Goal: Information Seeking & Learning: Learn about a topic

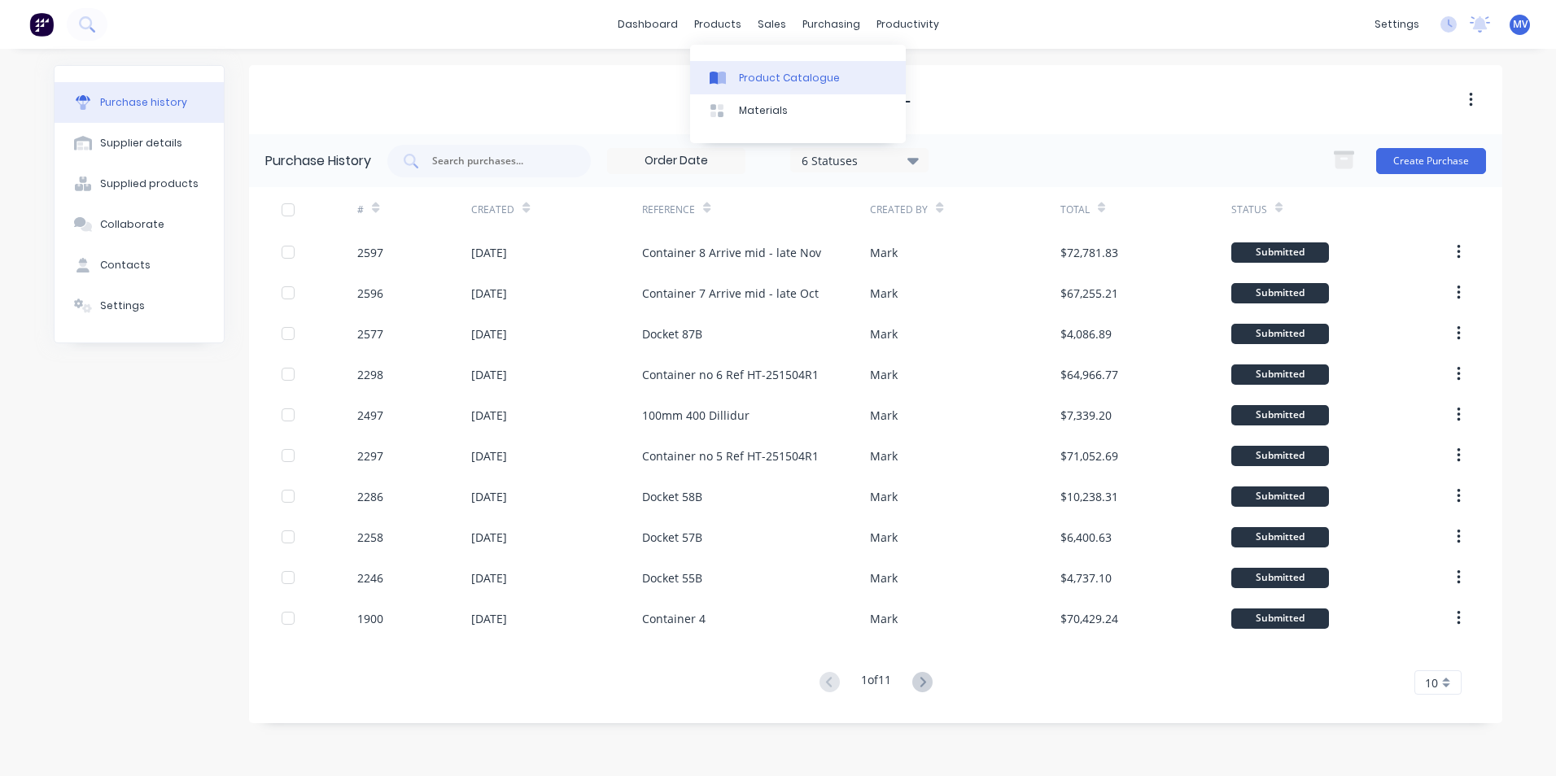
click at [768, 75] on div "Product Catalogue" at bounding box center [789, 78] width 101 height 15
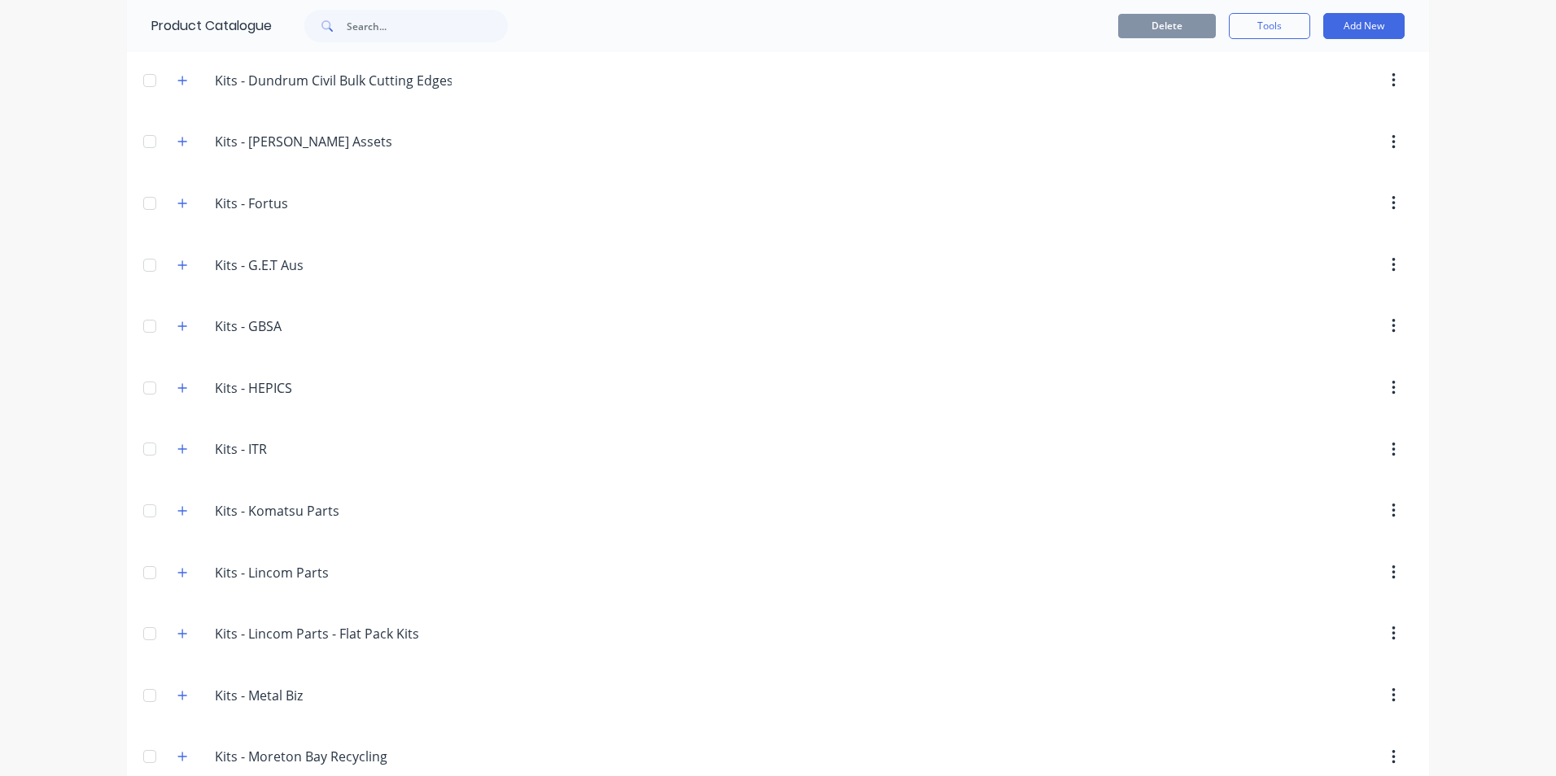
scroll to position [2115, 0]
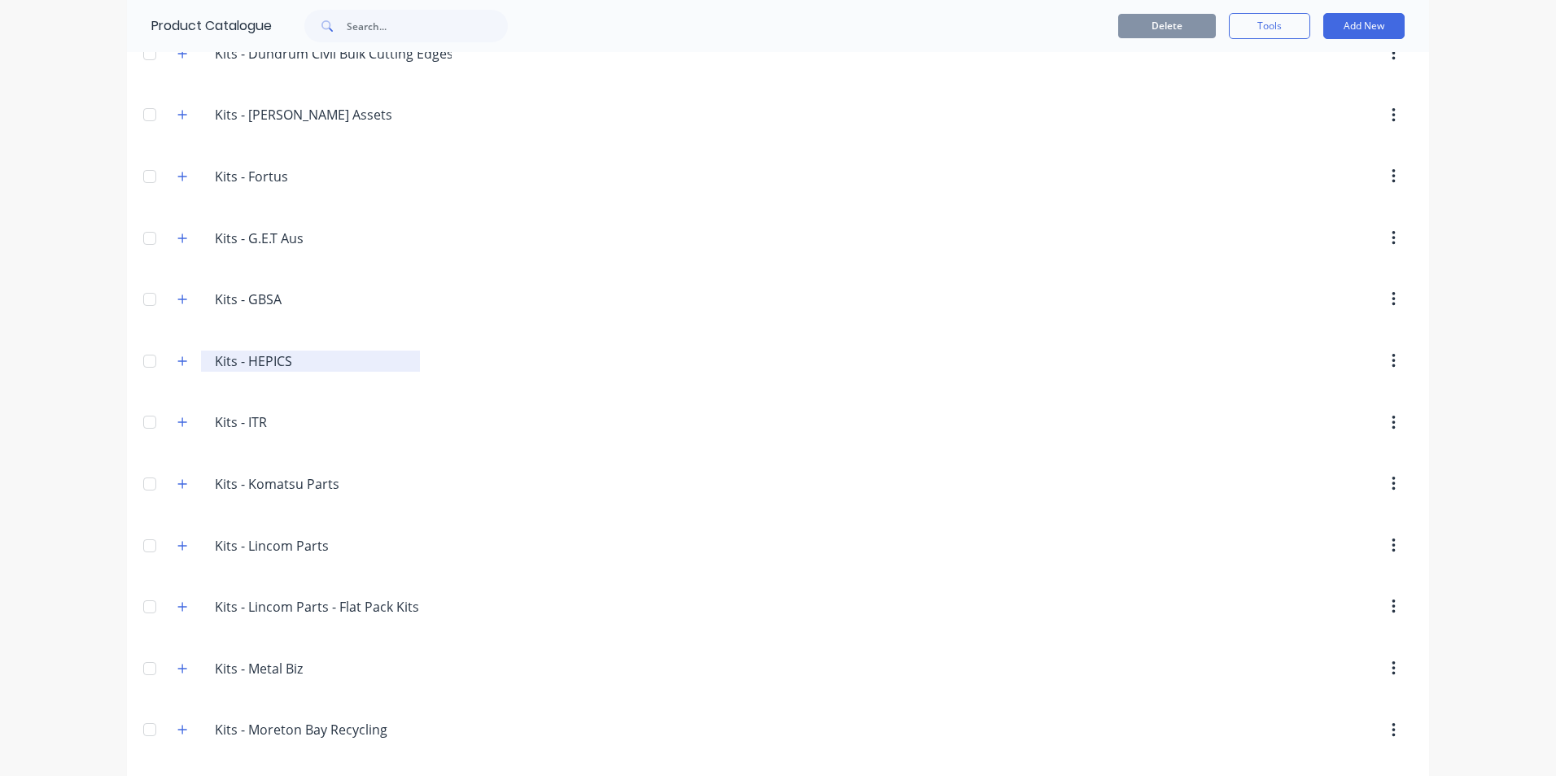
click at [246, 361] on input "Kits - HEPICS" at bounding box center [311, 361] width 193 height 20
click at [178, 361] on icon "button" at bounding box center [182, 360] width 9 height 9
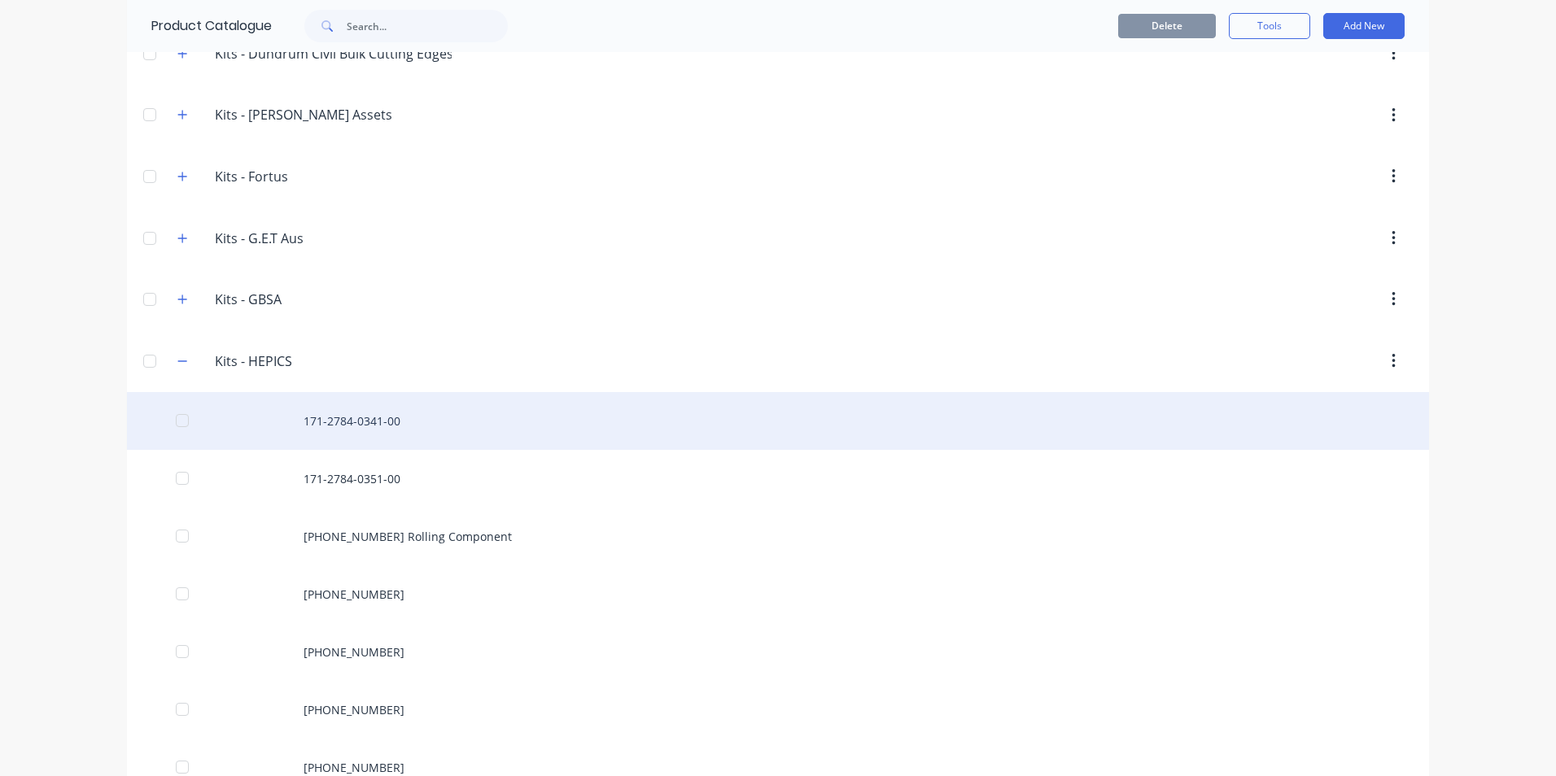
click at [376, 421] on div "171-2784-0341-00" at bounding box center [778, 421] width 1302 height 58
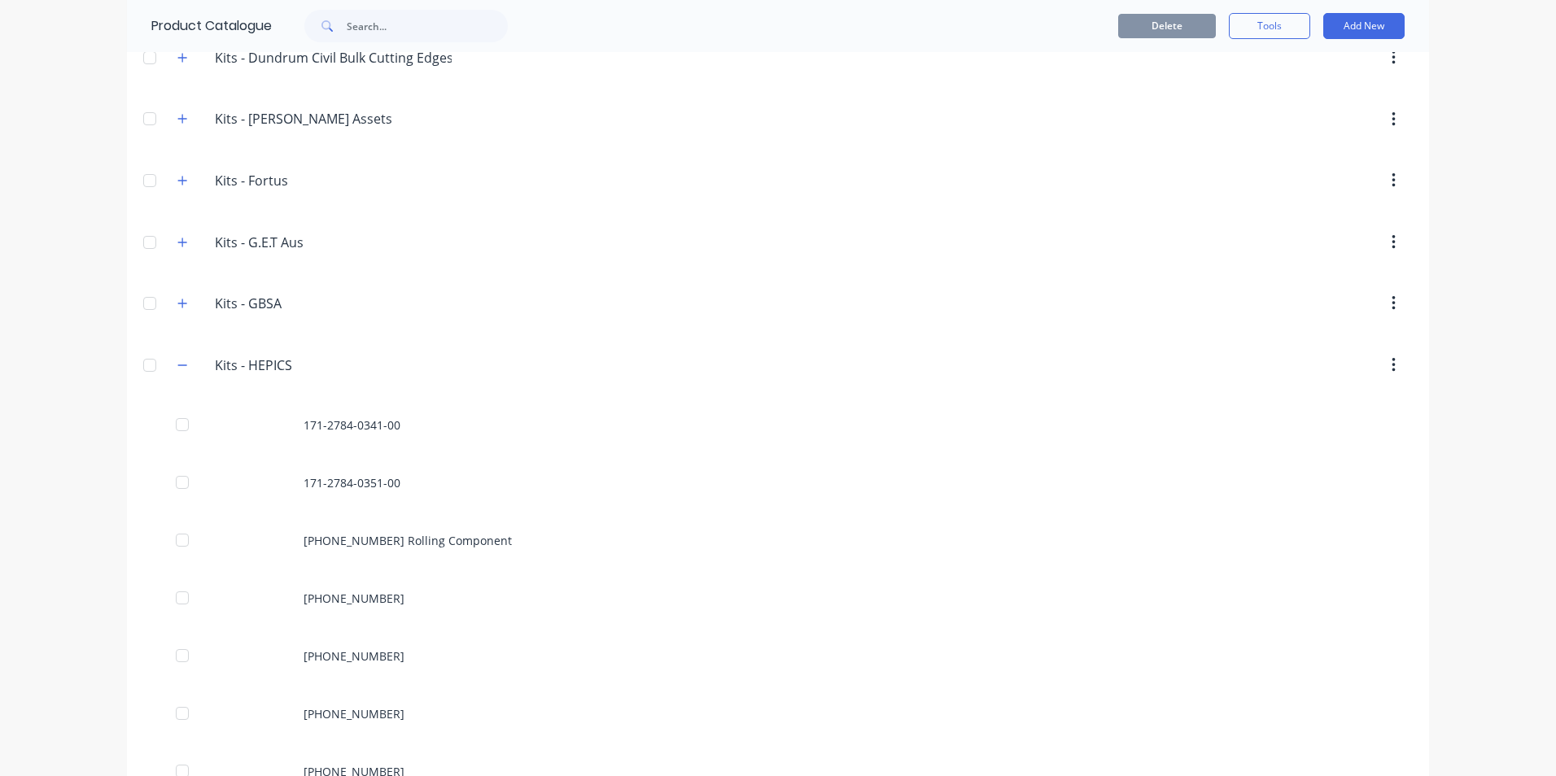
scroll to position [2115, 0]
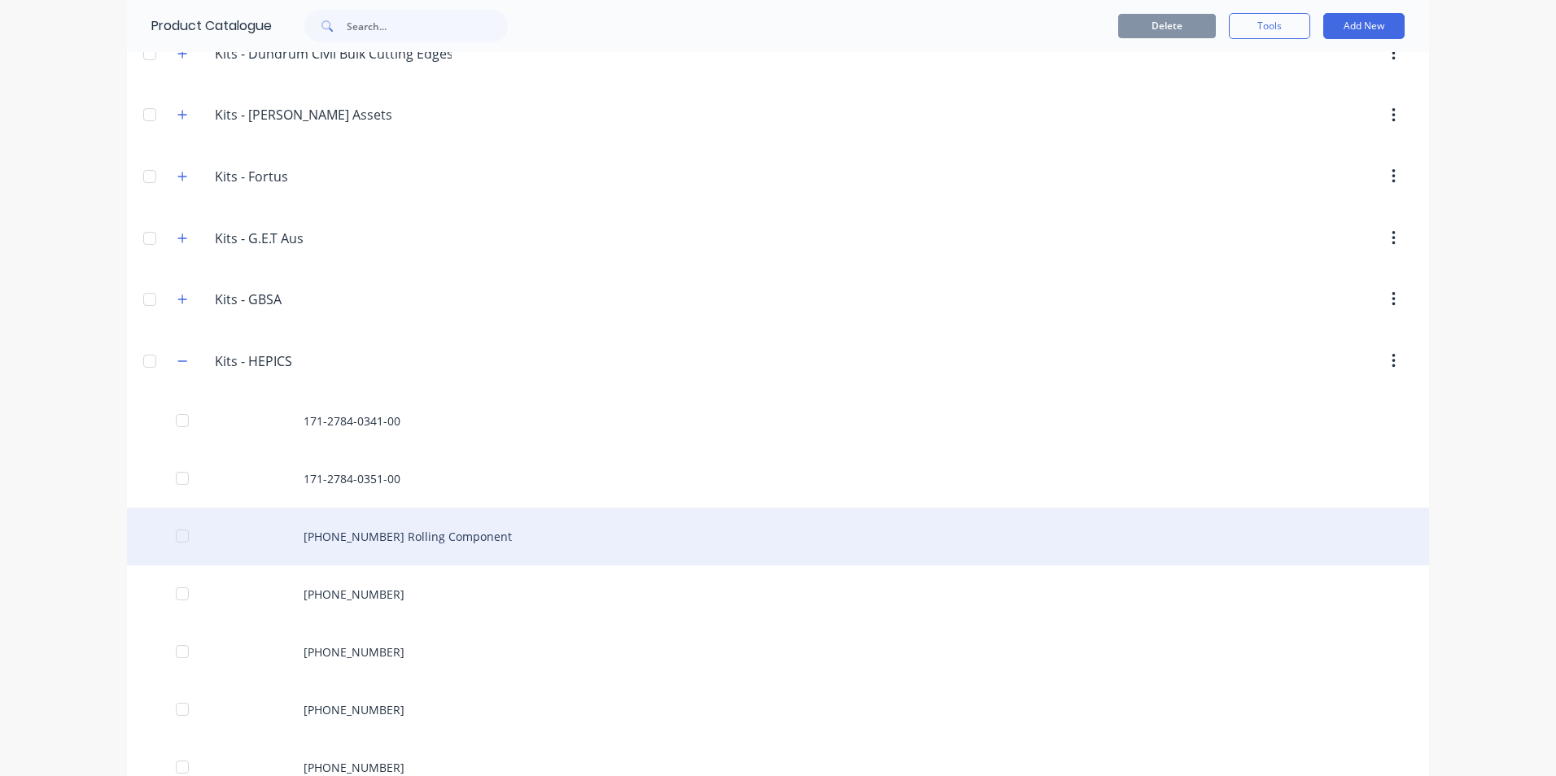
click at [330, 532] on div "221-0840770-000 Rolling Component" at bounding box center [778, 537] width 1302 height 58
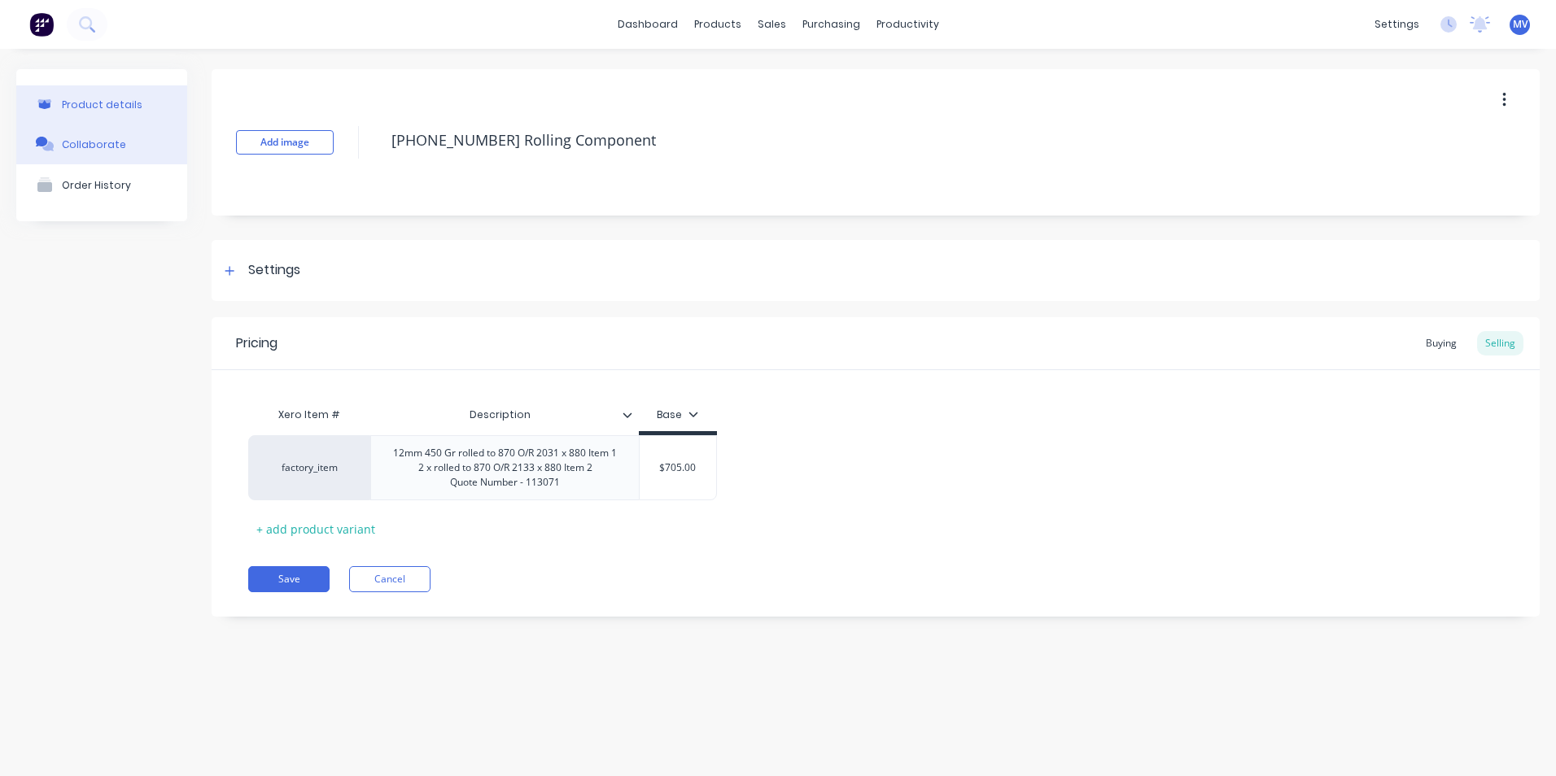
click at [102, 142] on div "Collaborate" at bounding box center [94, 144] width 64 height 12
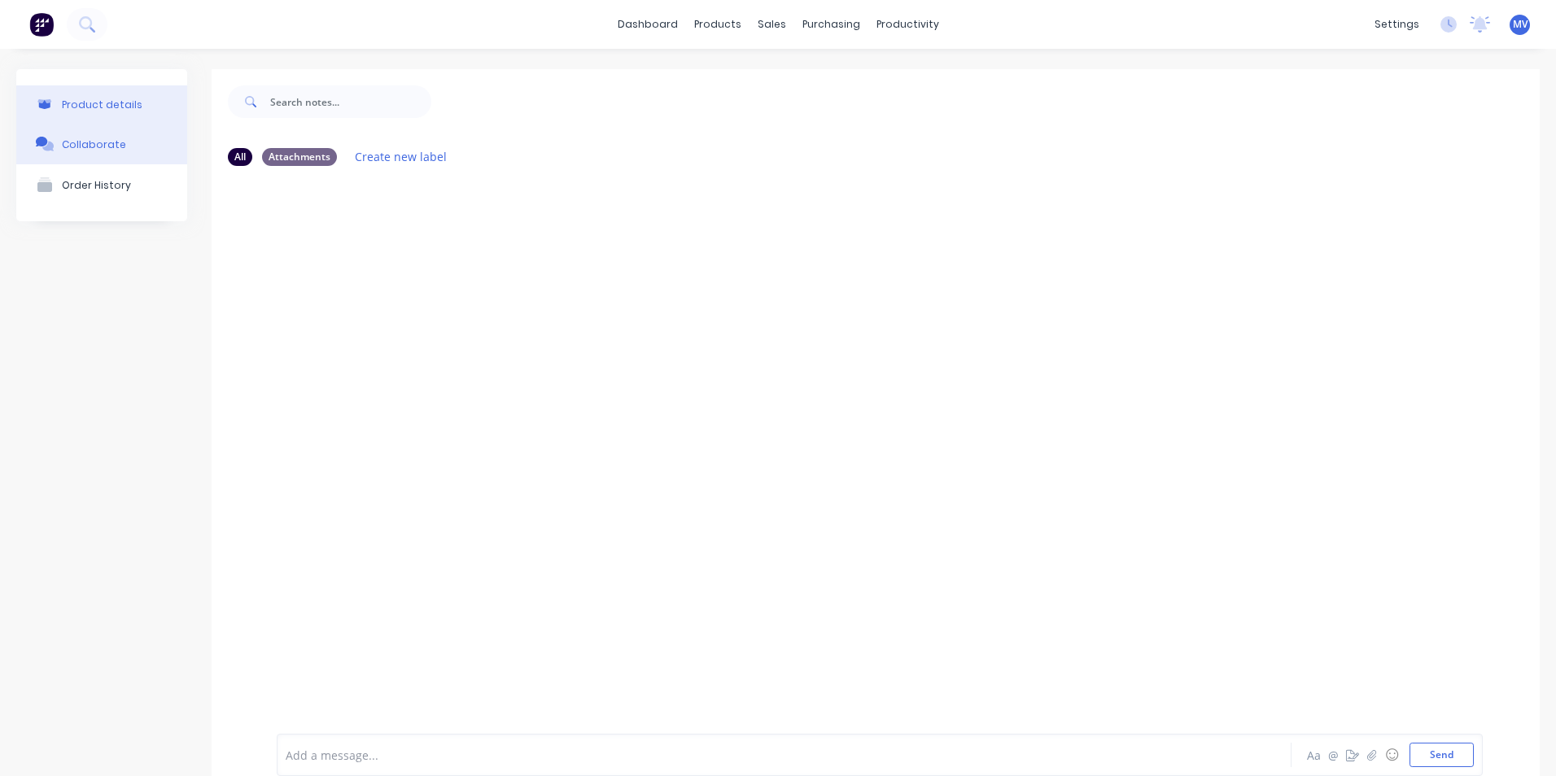
click at [81, 101] on div "Product details" at bounding box center [102, 104] width 81 height 12
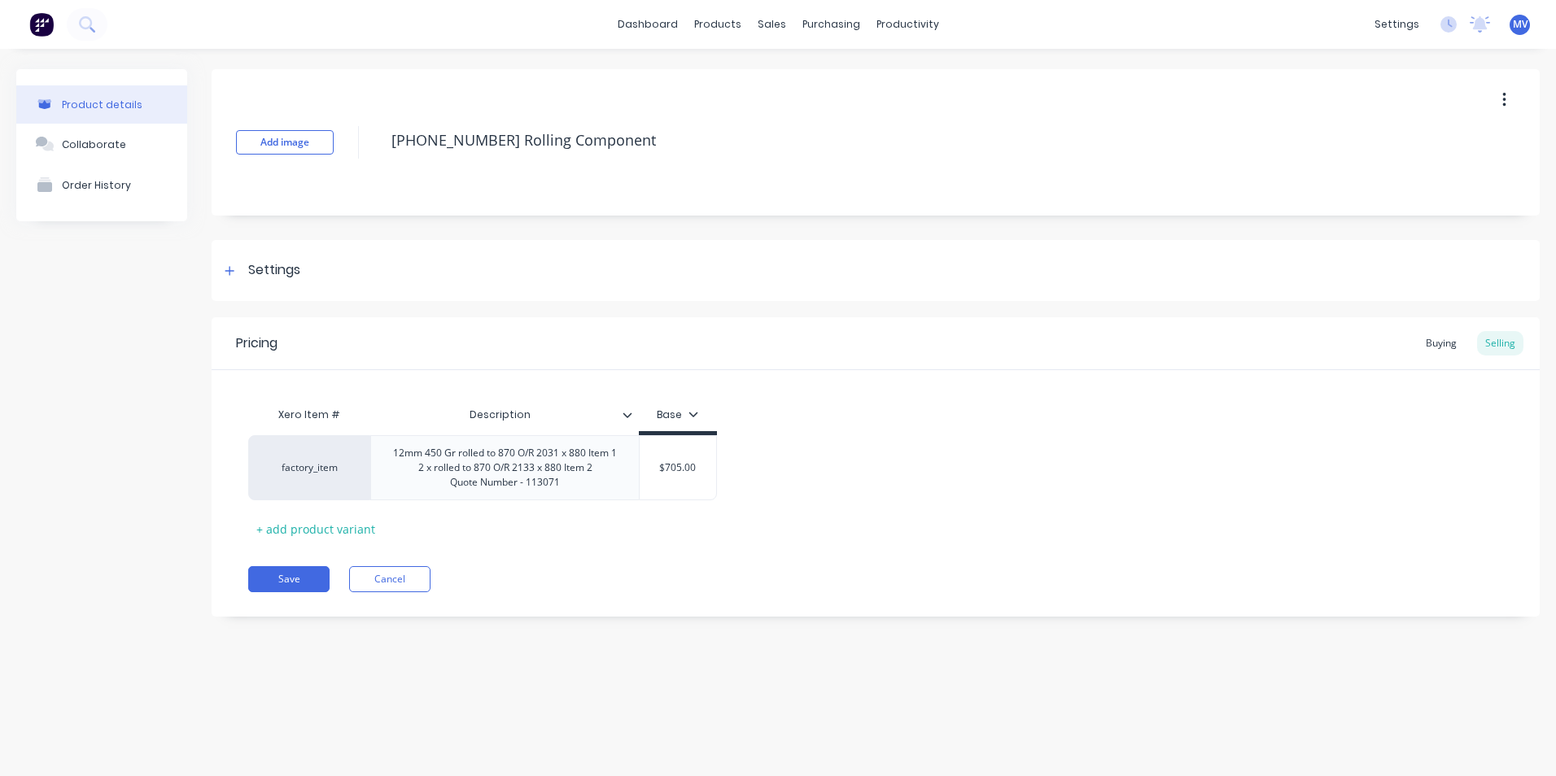
type textarea "x"
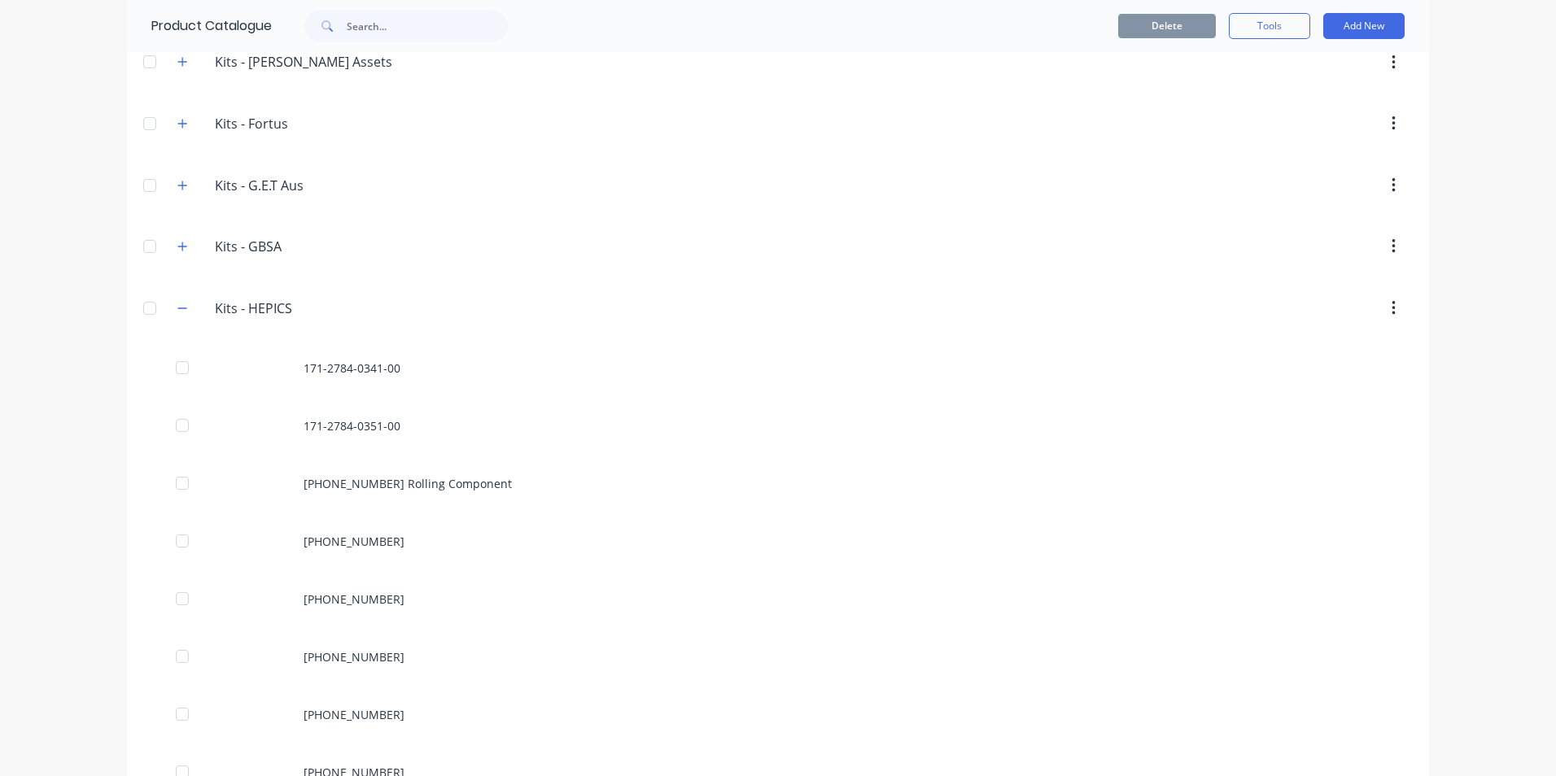
scroll to position [2197, 0]
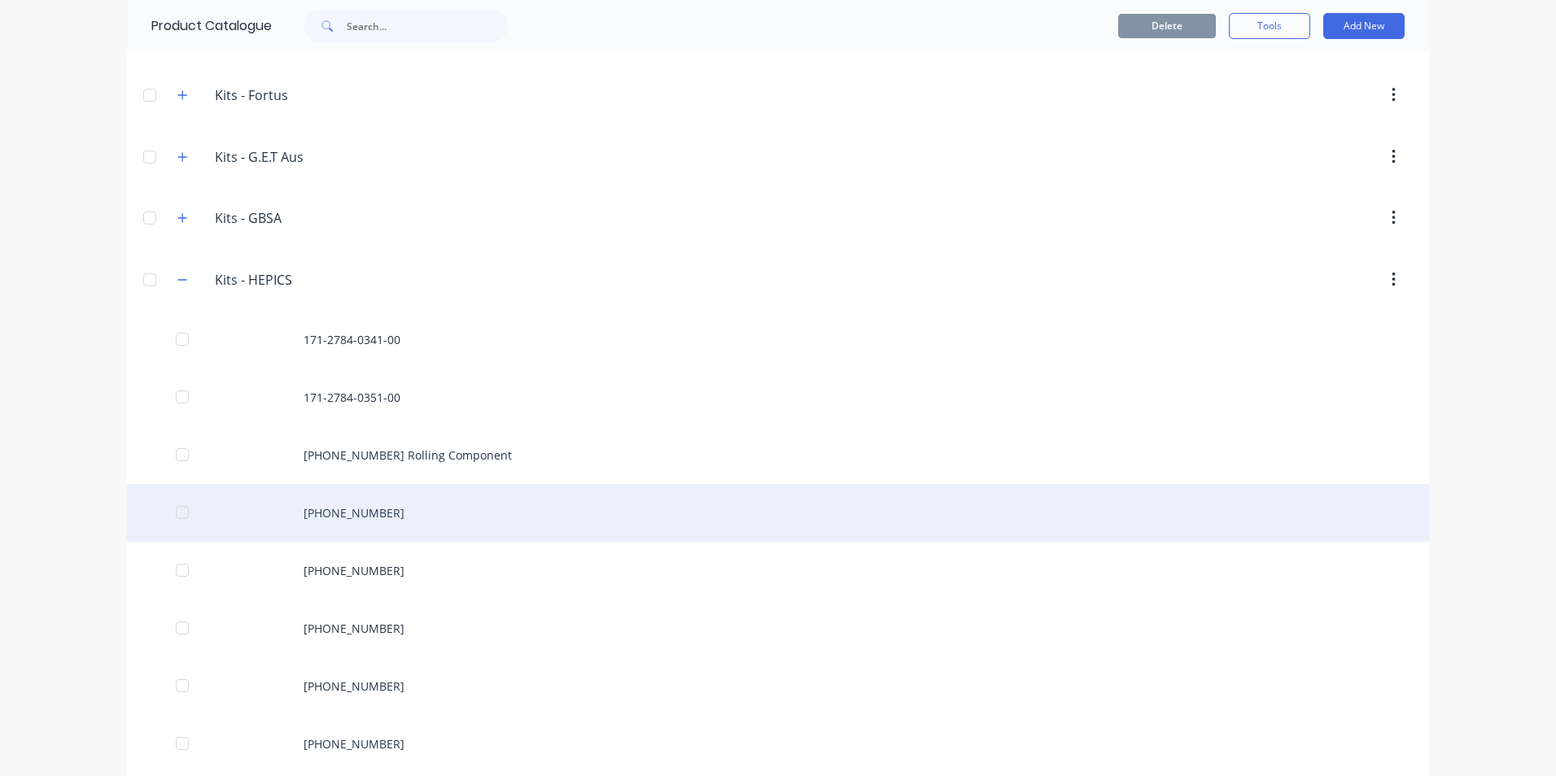
click at [389, 514] on div "221-0941102-700" at bounding box center [778, 513] width 1302 height 58
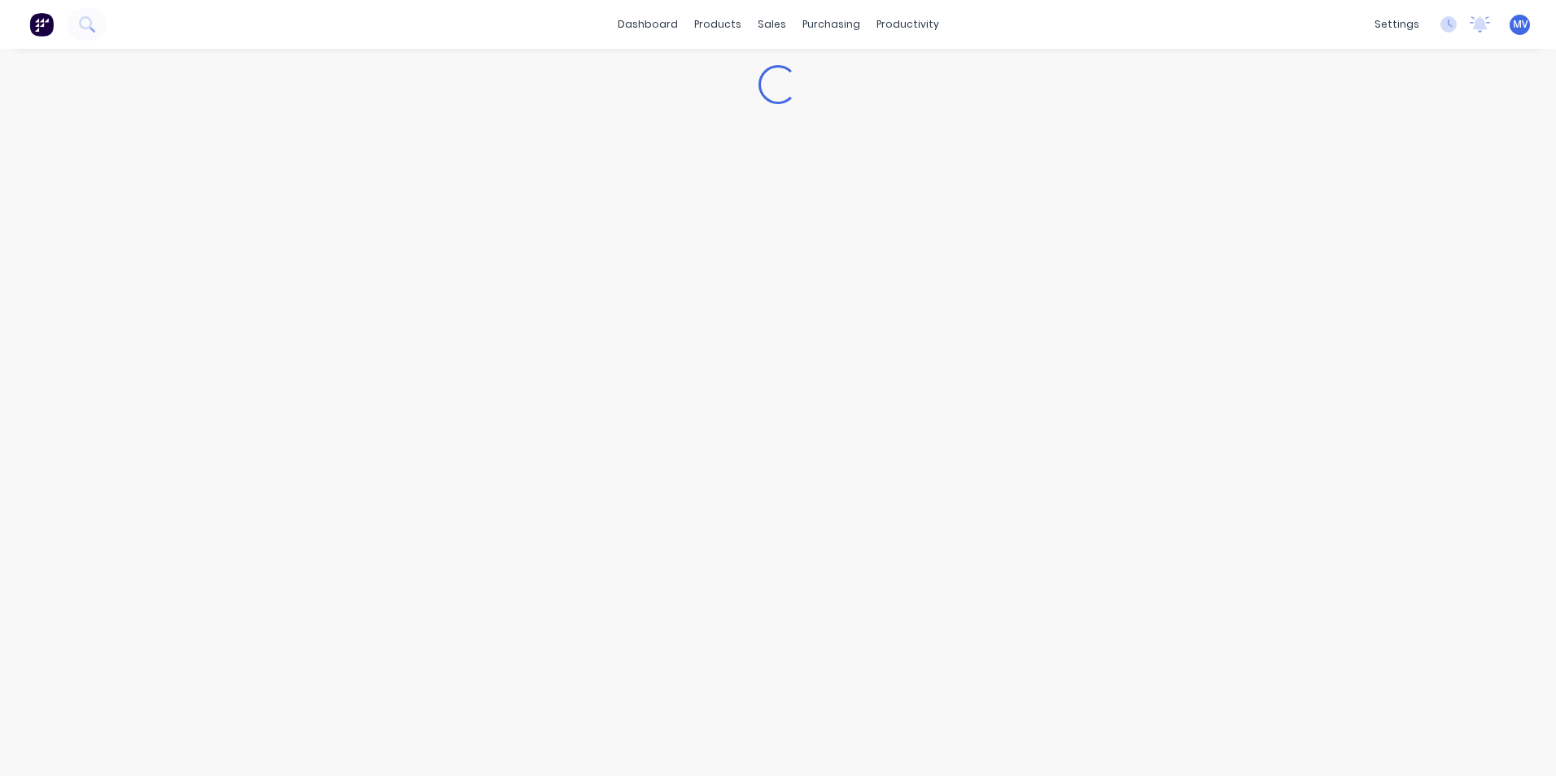
click at [389, 514] on div "Loading..." at bounding box center [778, 396] width 1556 height 695
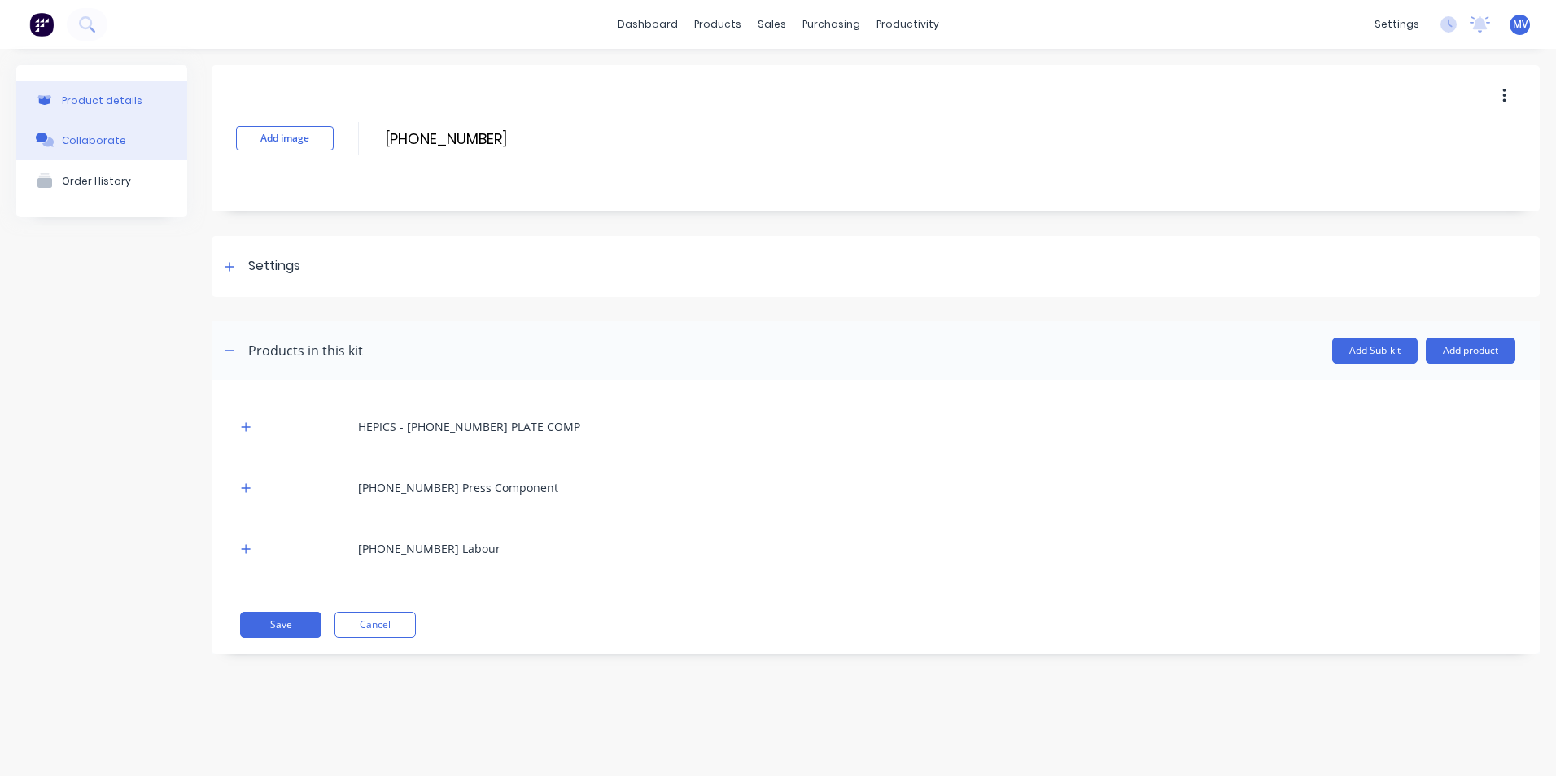
click at [101, 142] on div "Collaborate" at bounding box center [94, 140] width 64 height 12
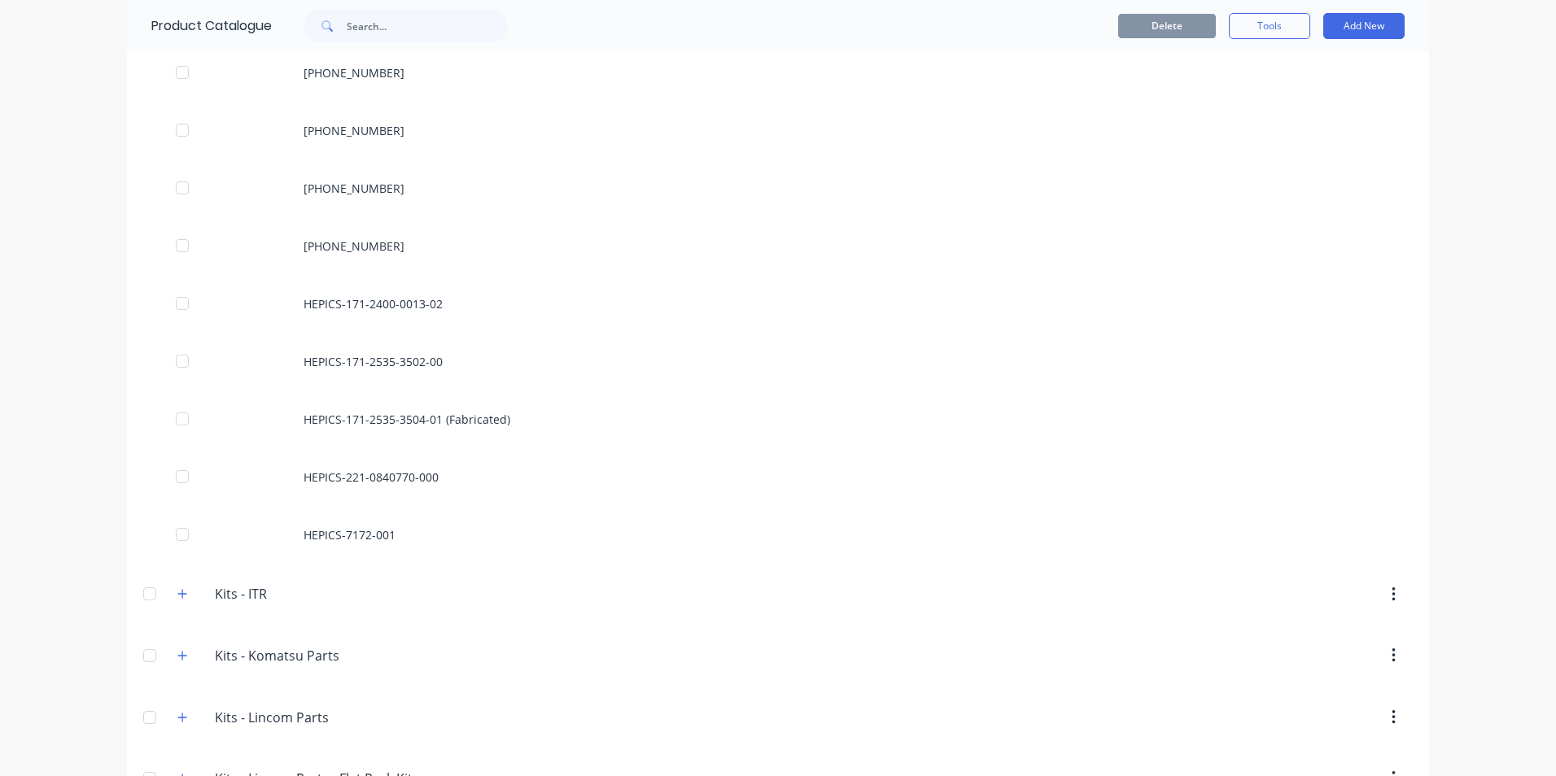
scroll to position [2929, 0]
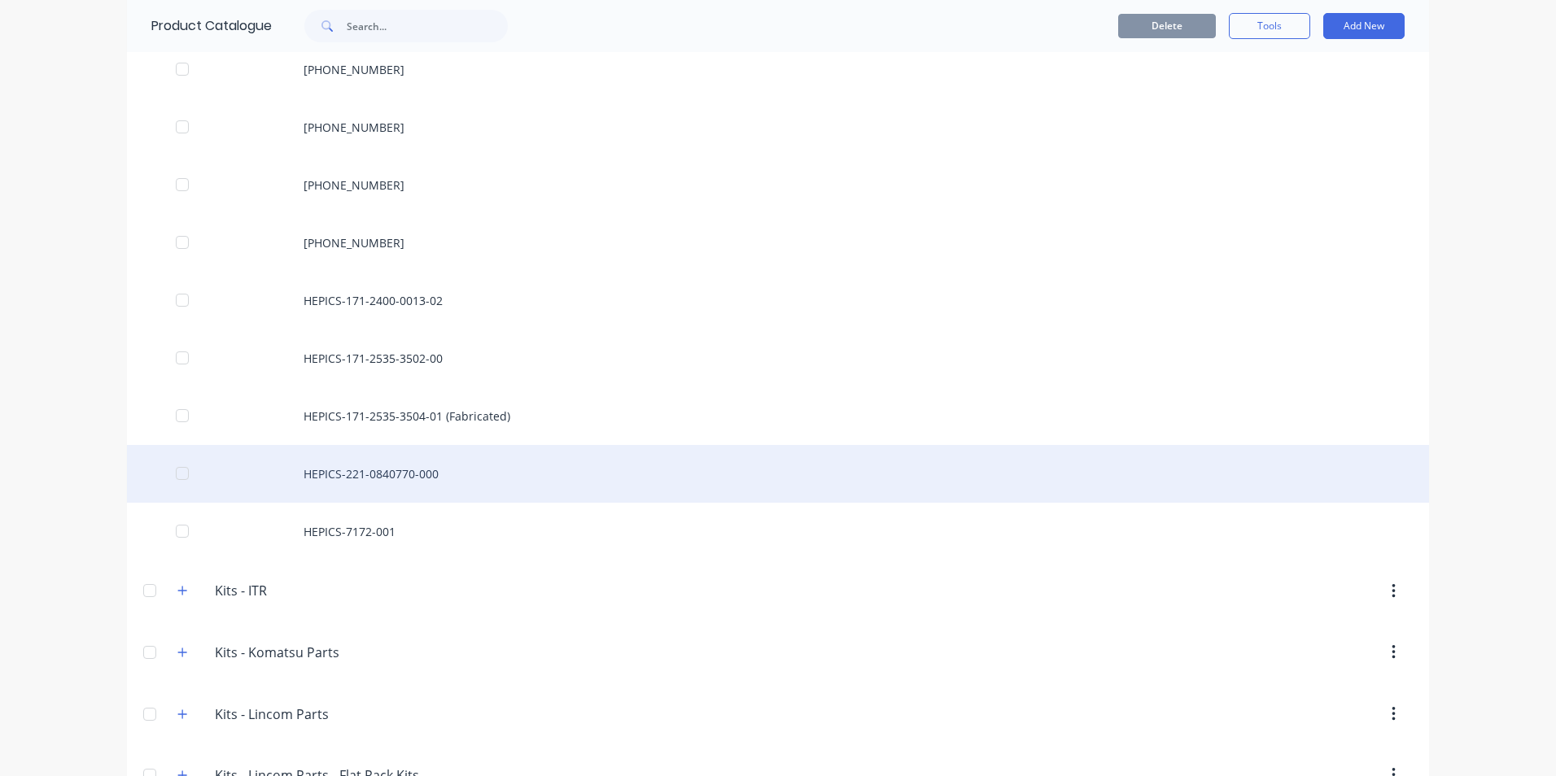
click at [378, 473] on div "HEPICS-221-0840770-000" at bounding box center [778, 474] width 1302 height 58
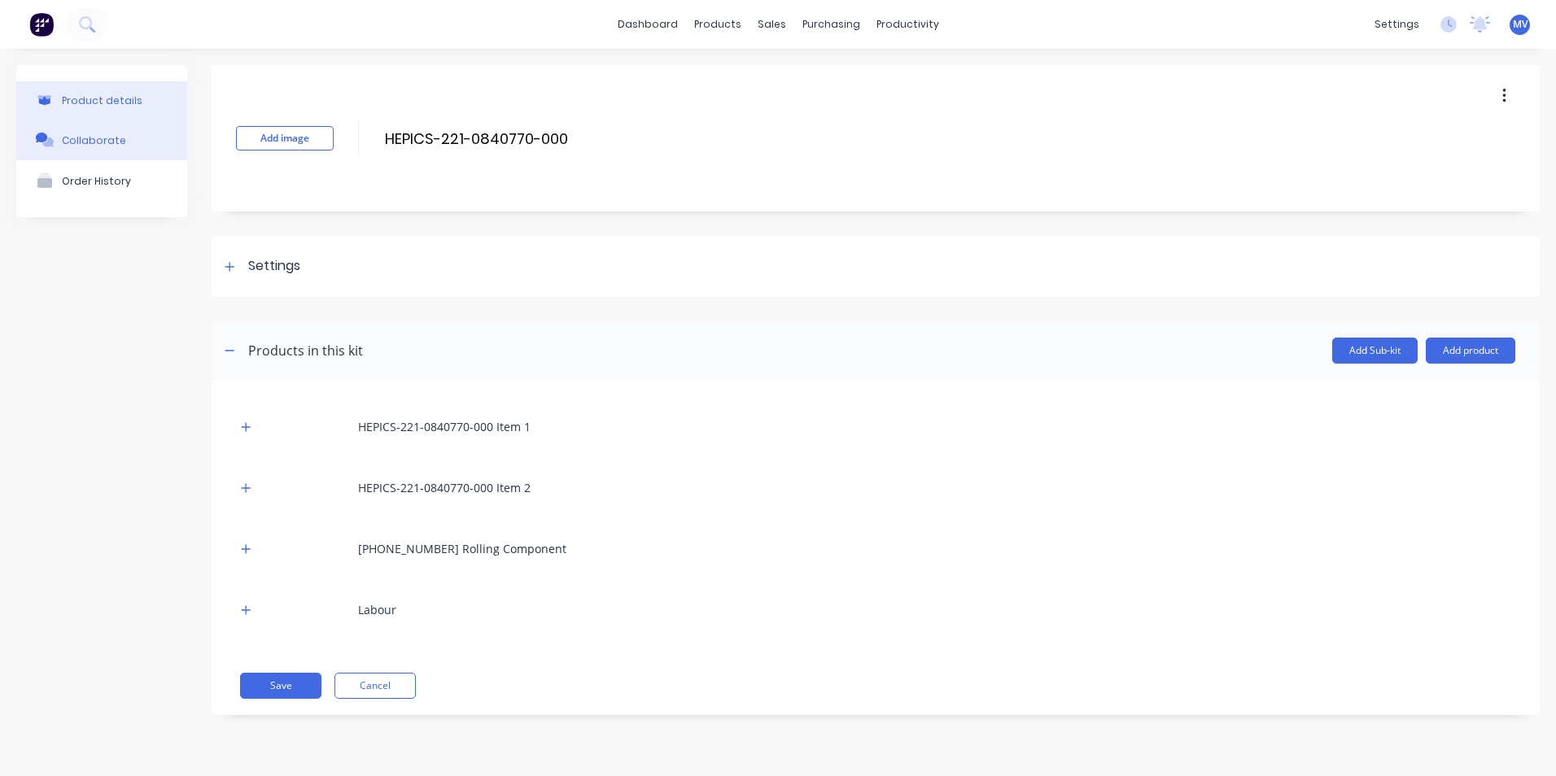
click at [85, 138] on div "Collaborate" at bounding box center [94, 140] width 64 height 12
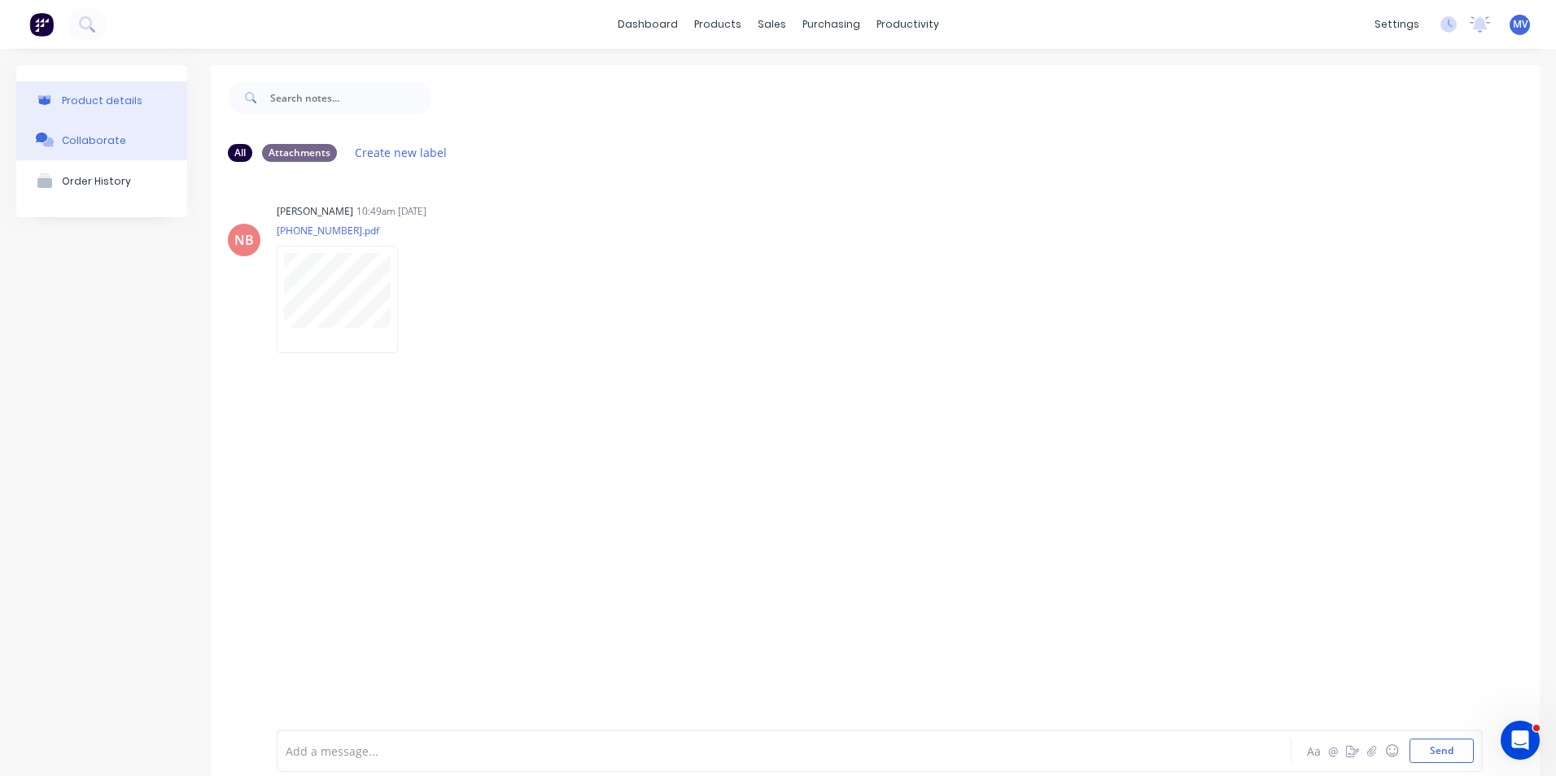
click at [90, 101] on div "Product details" at bounding box center [102, 100] width 81 height 12
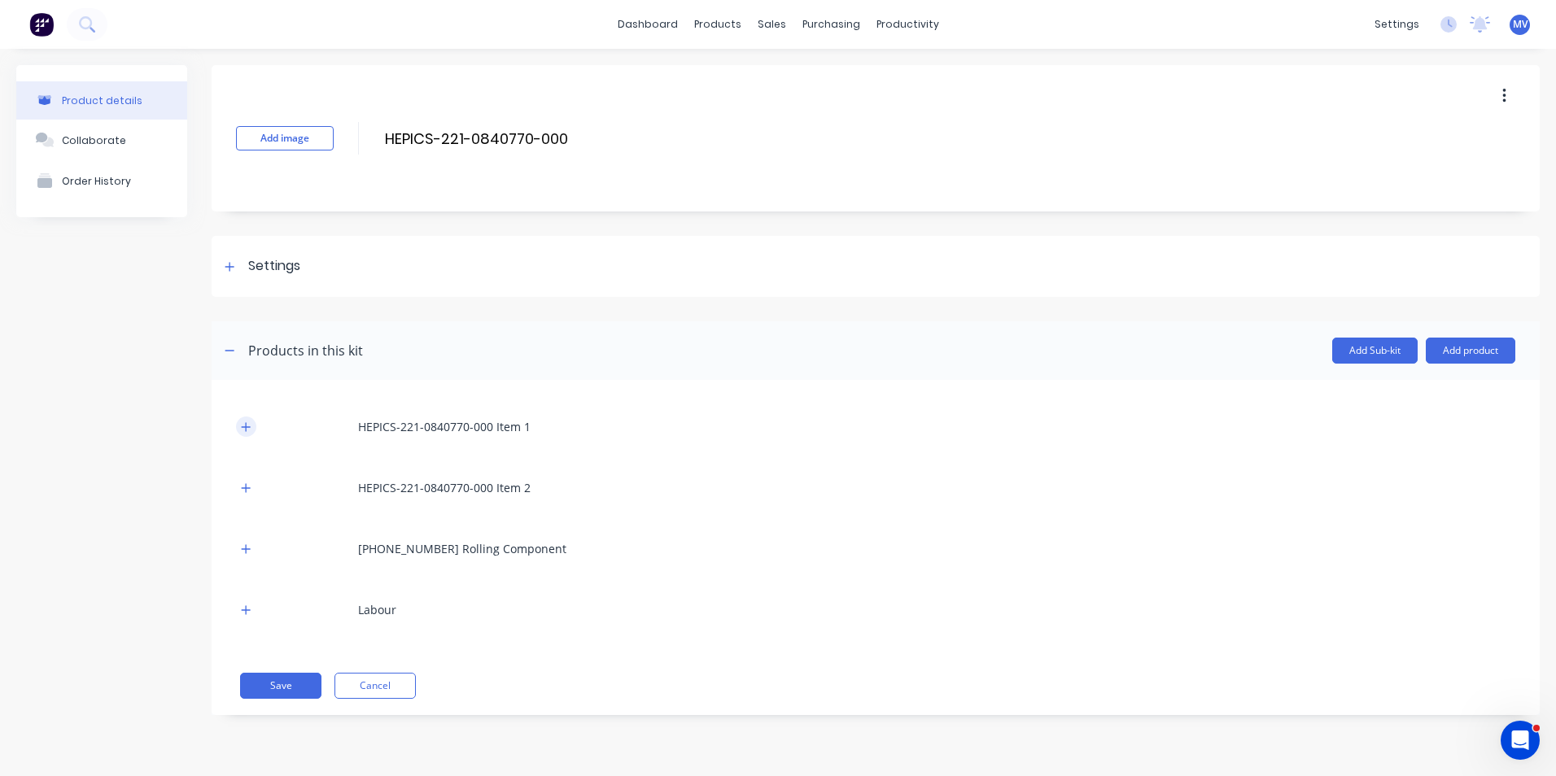
click at [243, 425] on icon "button" at bounding box center [246, 426] width 10 height 11
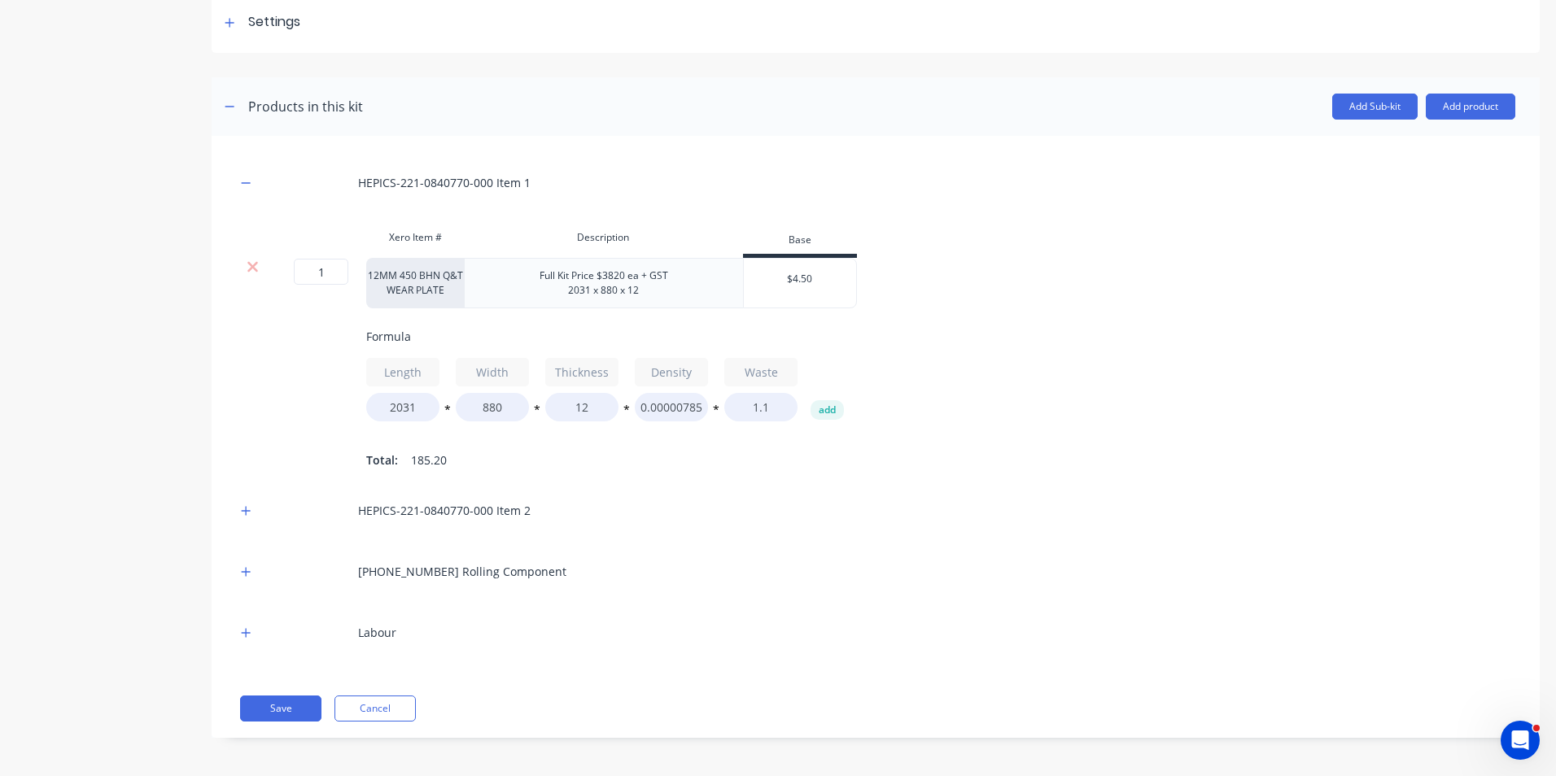
scroll to position [259, 0]
click at [249, 509] on icon "button" at bounding box center [246, 508] width 10 height 11
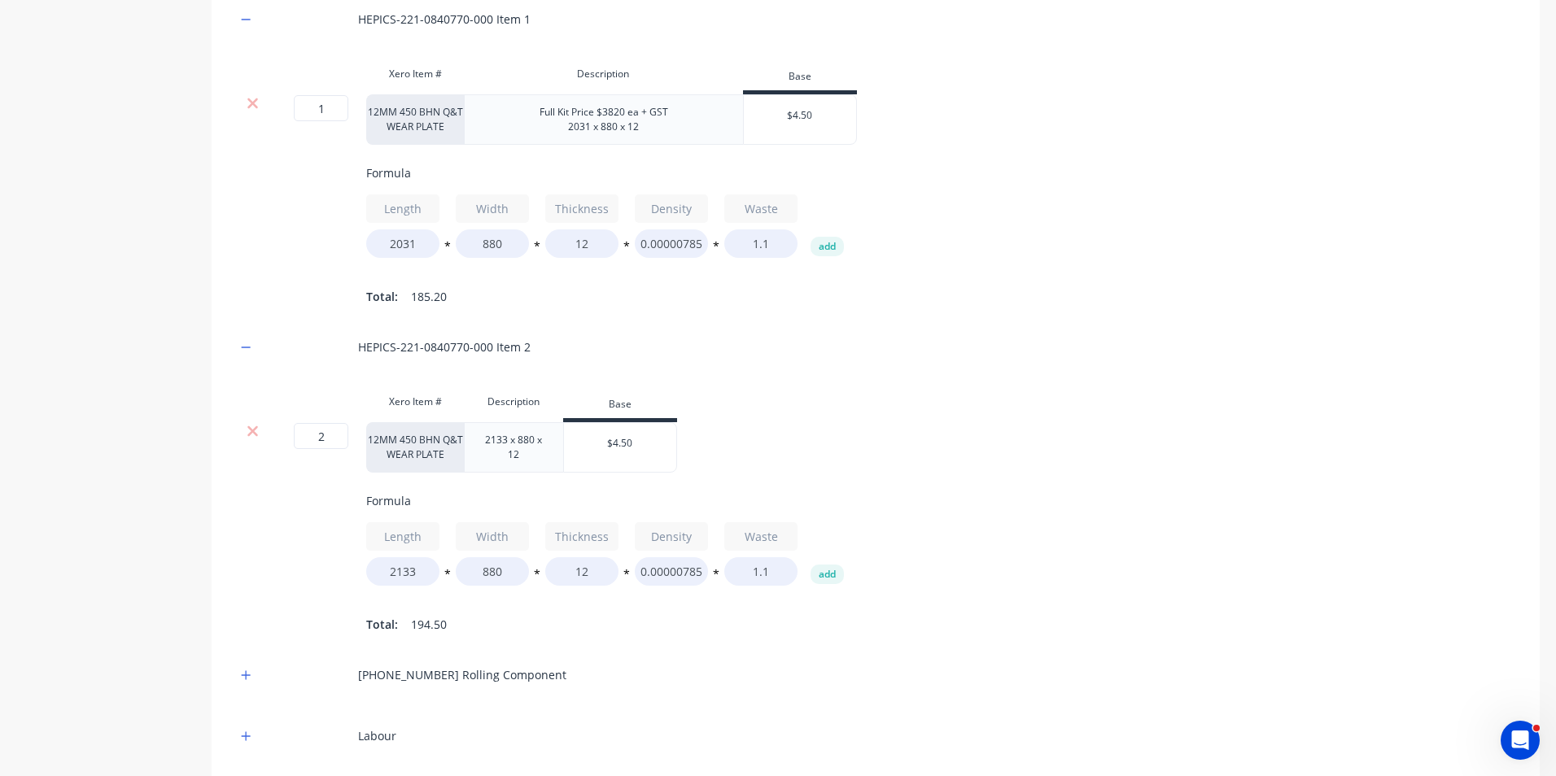
scroll to position [503, 0]
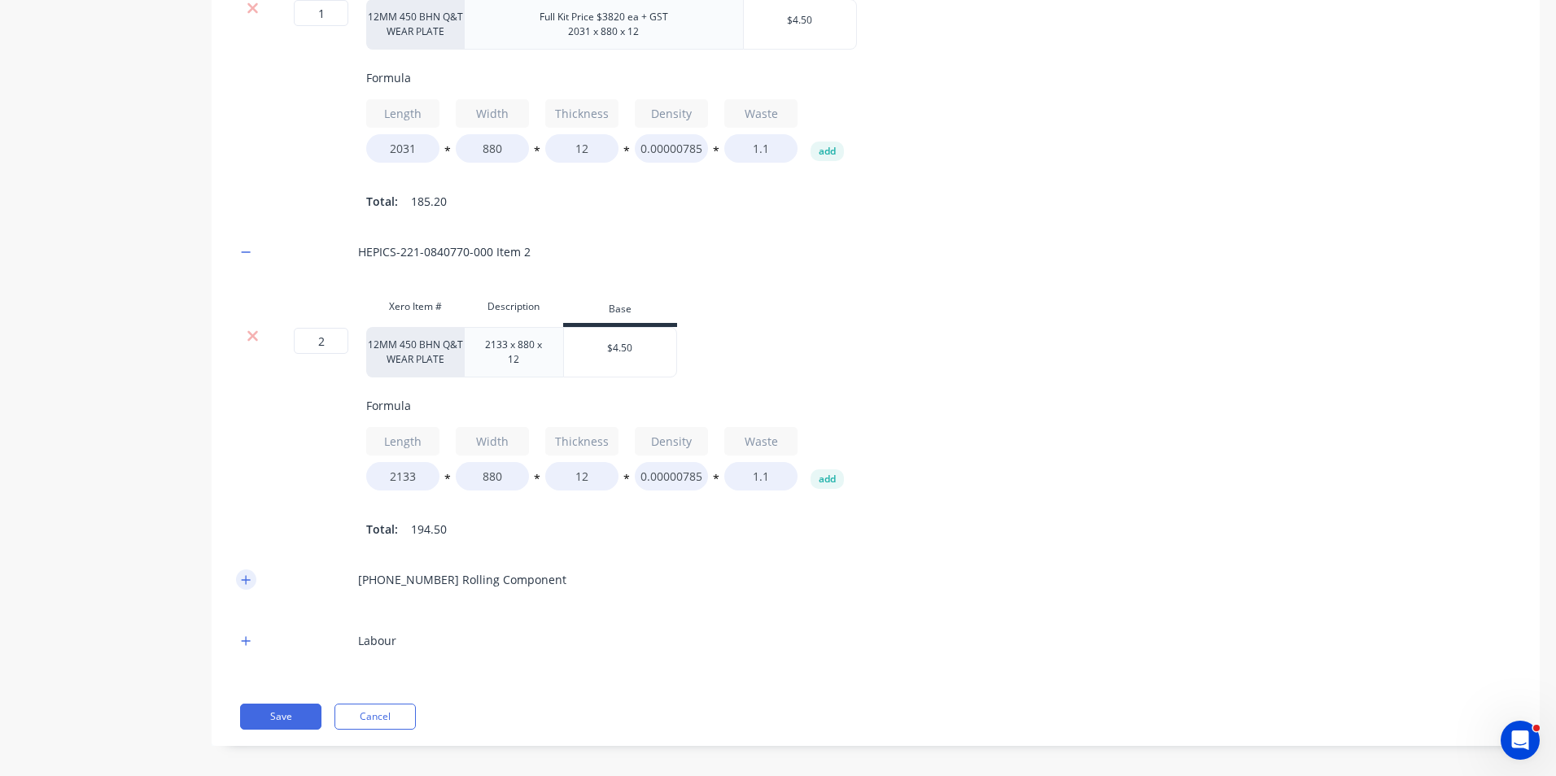
click at [242, 586] on icon "button" at bounding box center [246, 579] width 10 height 11
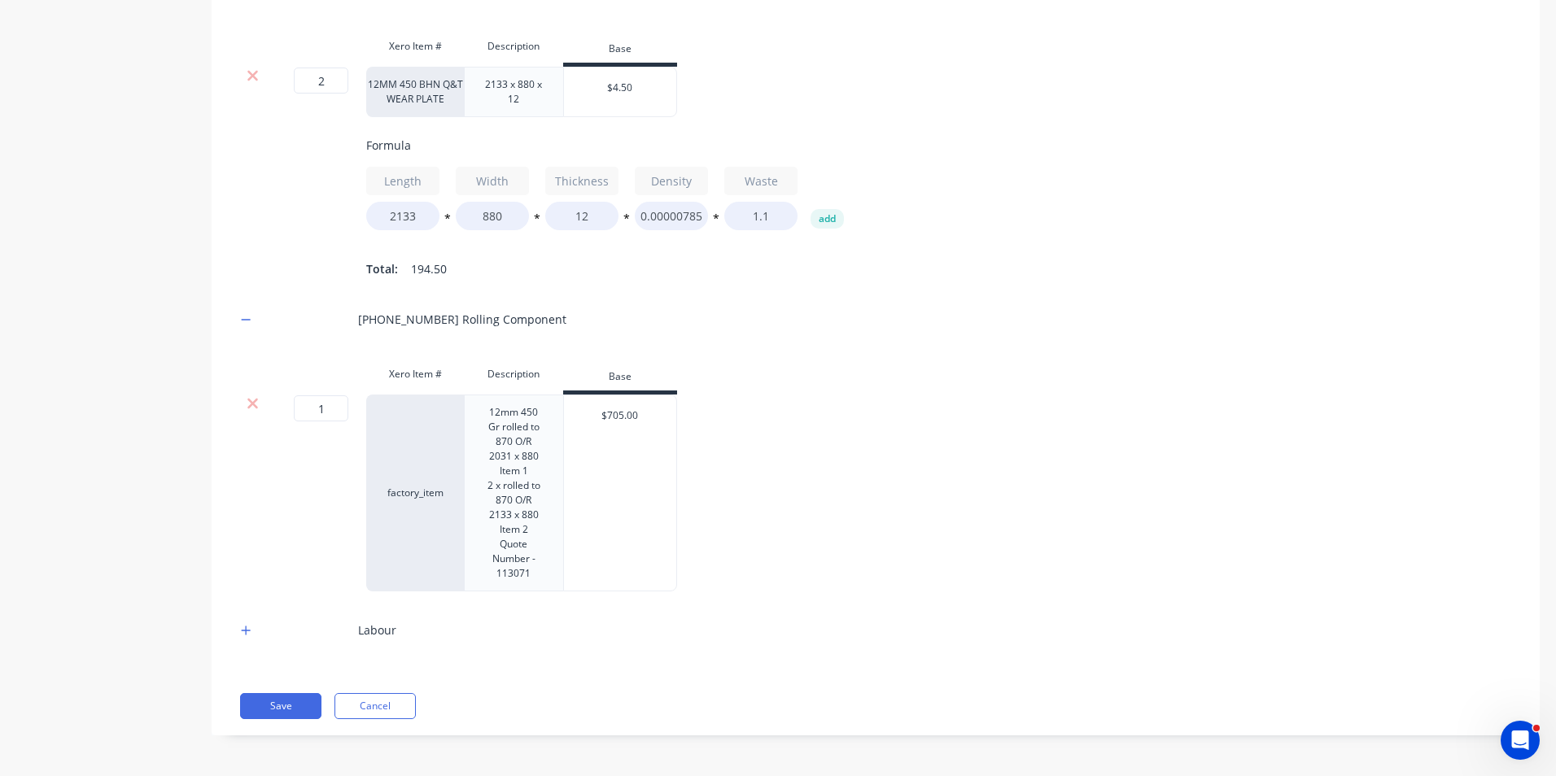
scroll to position [788, 0]
click at [247, 628] on icon "button" at bounding box center [246, 630] width 9 height 9
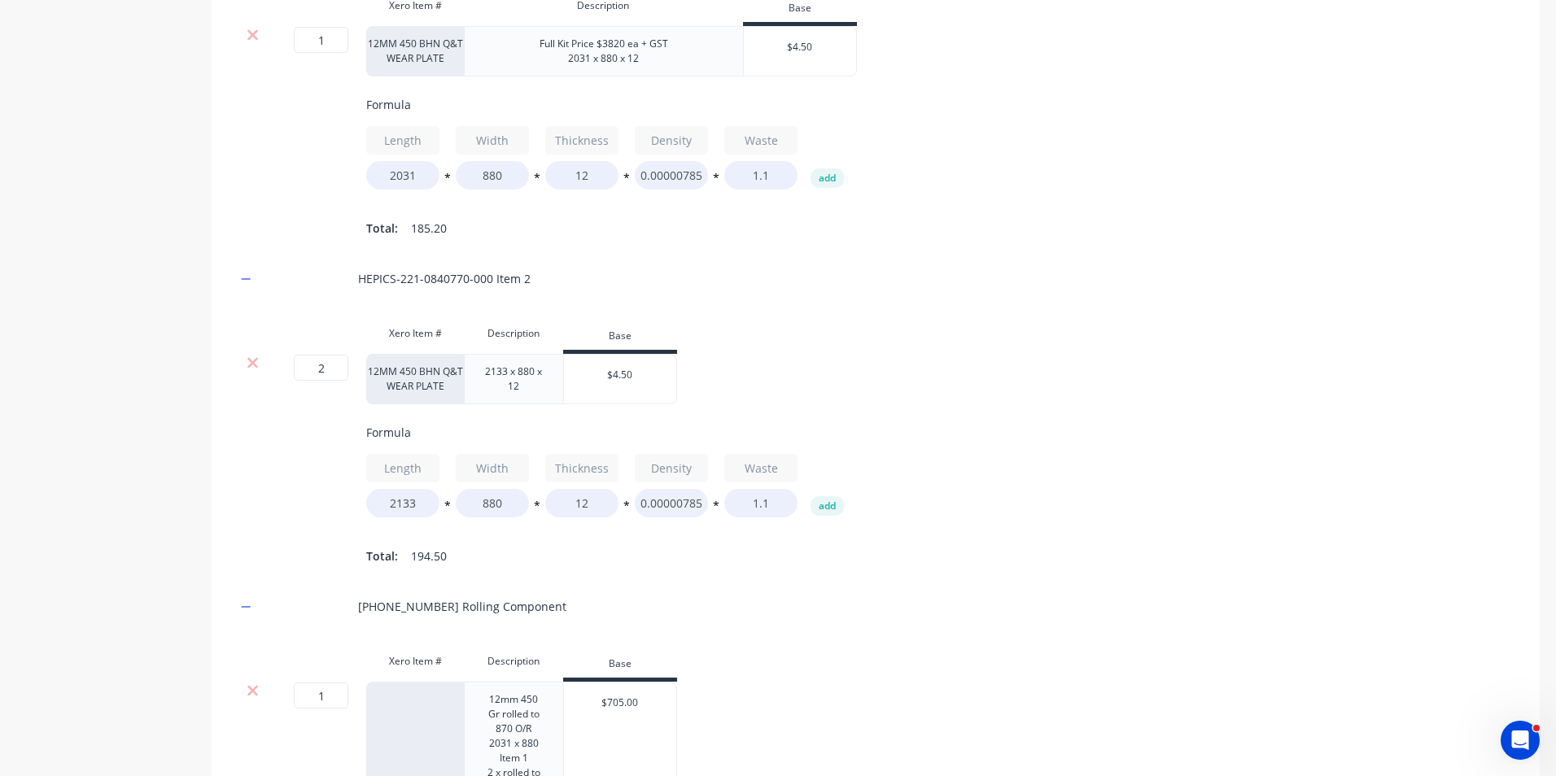
scroll to position [69, 0]
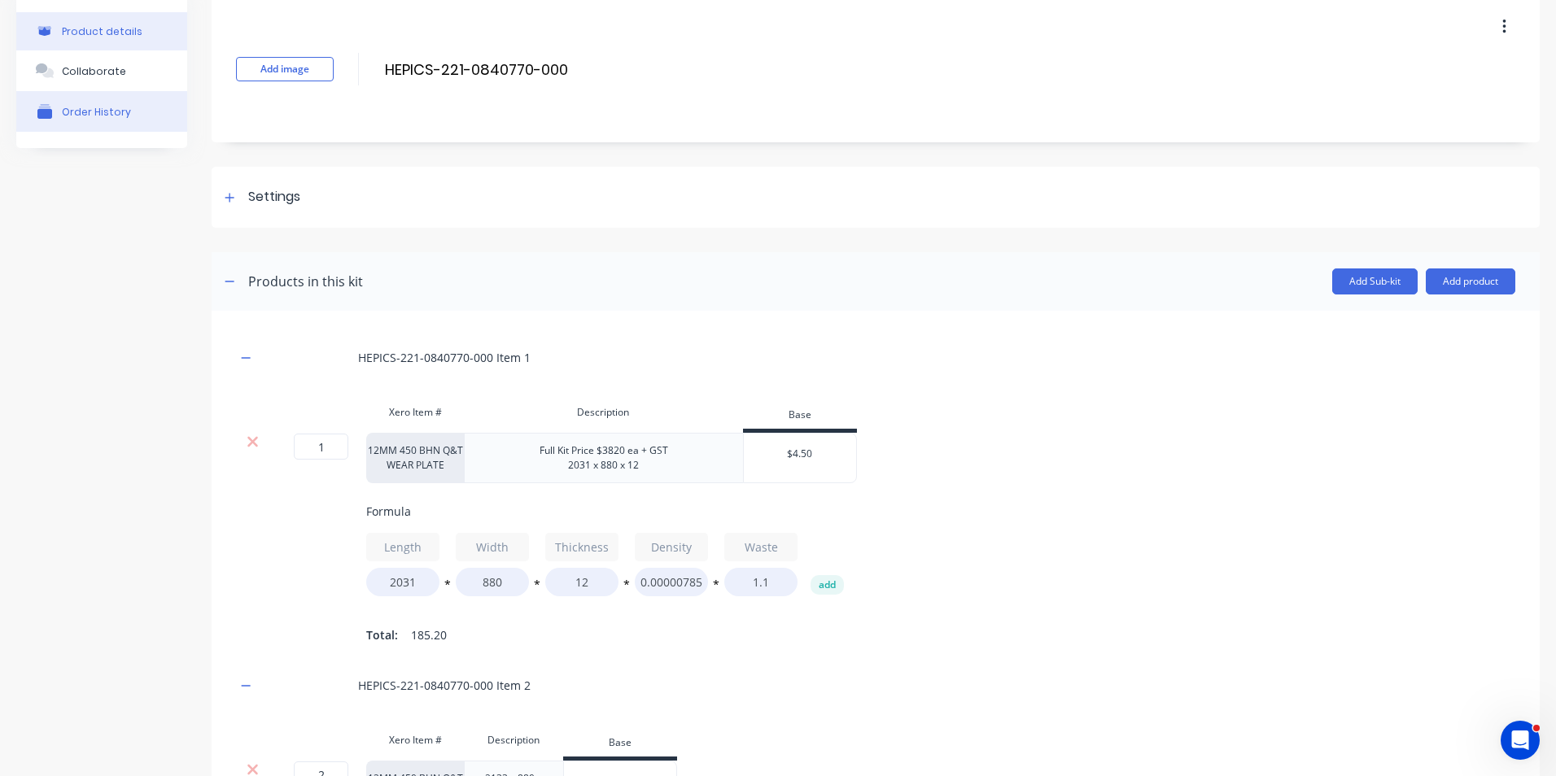
click at [98, 110] on div "Order History" at bounding box center [96, 112] width 69 height 12
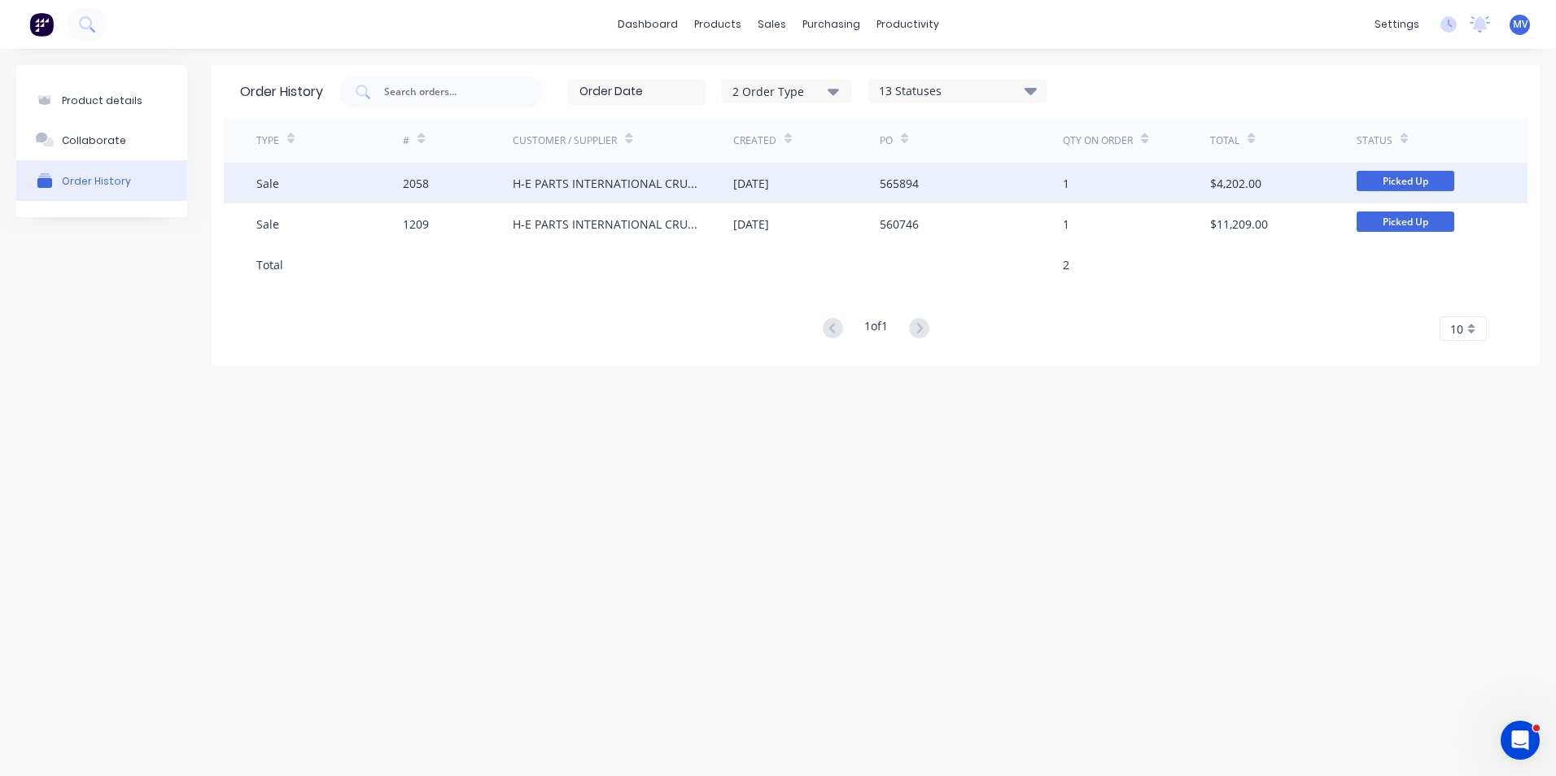
click at [602, 190] on div "H-E PARTS INTERNATIONAL CRUSHING SOLUTIONS PTY LTD" at bounding box center [606, 183] width 187 height 17
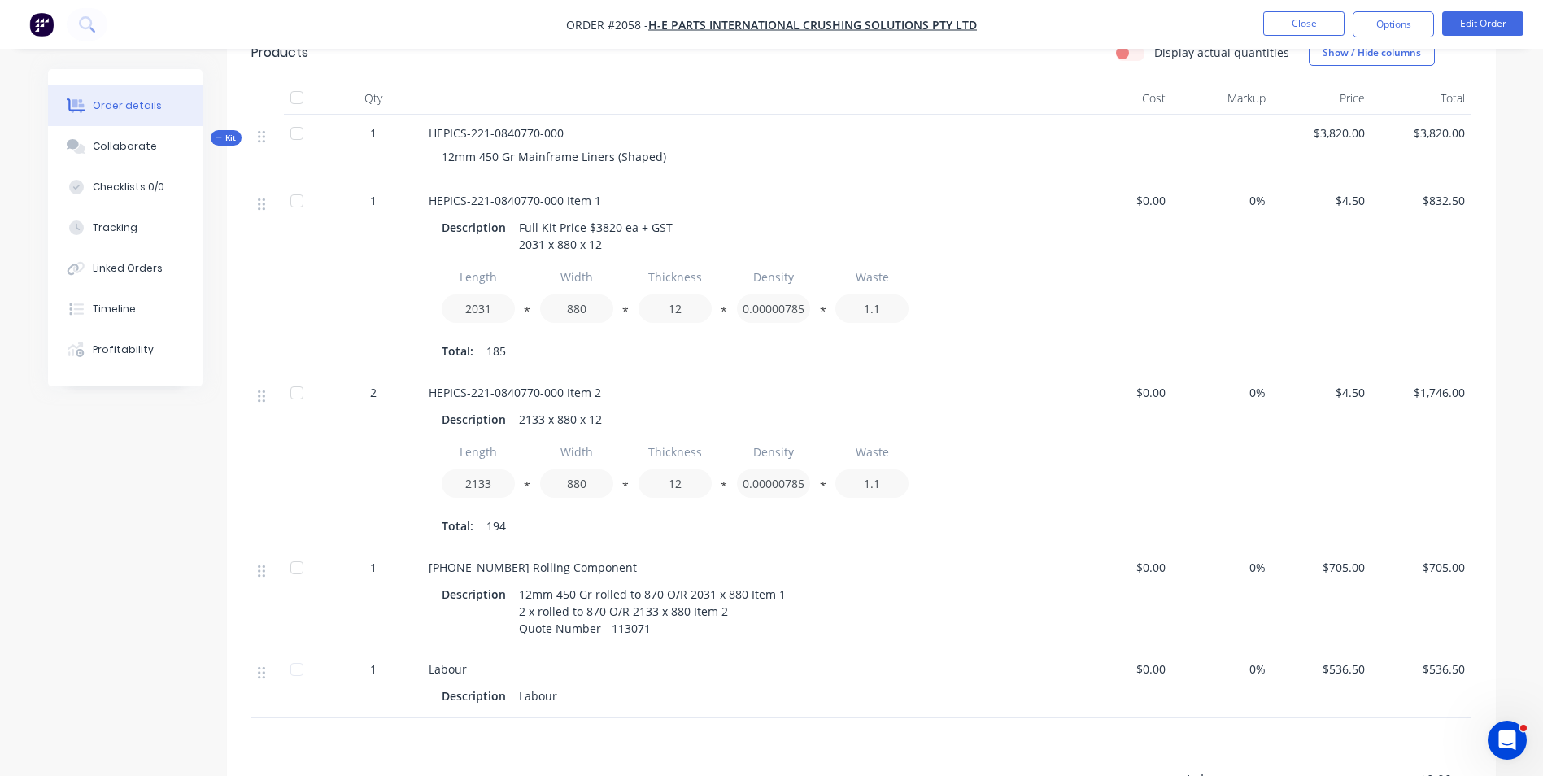
scroll to position [488, 0]
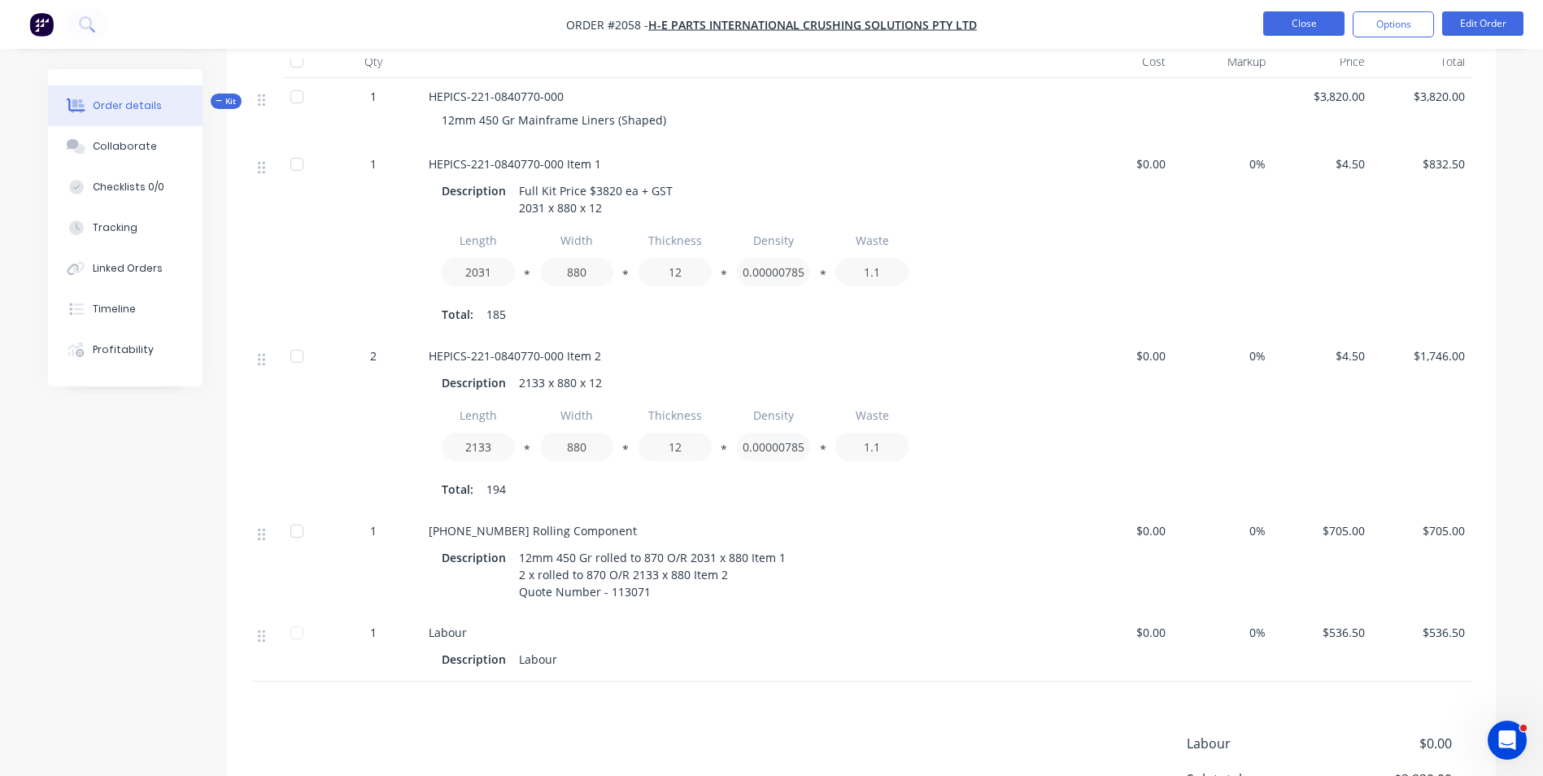
click at [1293, 18] on button "Close" at bounding box center [1304, 23] width 81 height 24
